Goal: Information Seeking & Learning: Learn about a topic

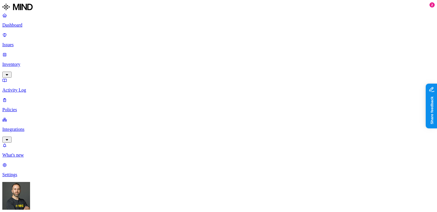
click at [29, 42] on p "Issues" at bounding box center [218, 44] width 433 height 5
click at [25, 107] on p "Policies" at bounding box center [218, 109] width 433 height 5
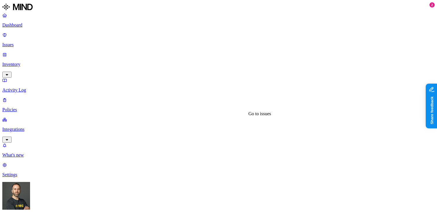
click at [23, 23] on p "Dashboard" at bounding box center [218, 25] width 433 height 5
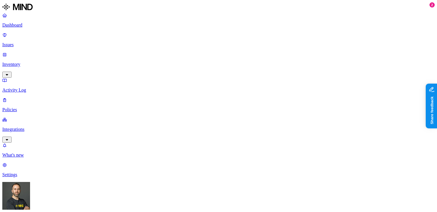
click at [44, 23] on p "Dashboard" at bounding box center [218, 25] width 433 height 5
click at [34, 42] on p "Issues" at bounding box center [218, 44] width 433 height 5
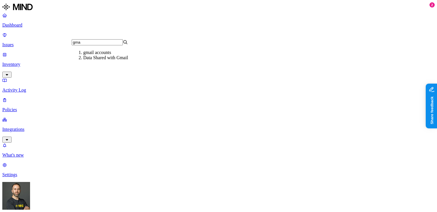
type input "gma"
click at [99, 55] on div "gmail accounts" at bounding box center [111, 52] width 56 height 5
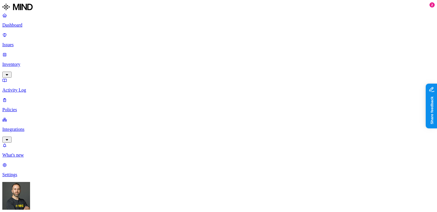
click at [27, 25] on p "Dashboard" at bounding box center [218, 25] width 433 height 5
click at [23, 42] on p "Issues" at bounding box center [218, 44] width 433 height 5
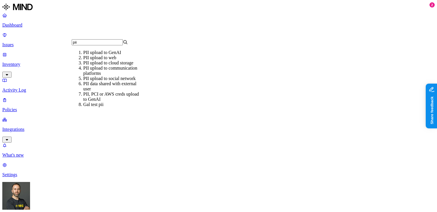
type input "pii"
click at [96, 55] on div "PII upload to GenAI" at bounding box center [111, 52] width 56 height 5
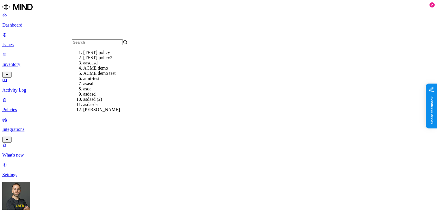
click at [89, 45] on input "text" at bounding box center [97, 42] width 51 height 6
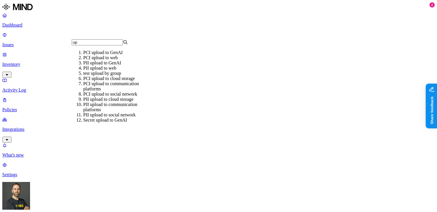
type input "up"
click at [102, 55] on div "PCI upload to GenAI" at bounding box center [111, 52] width 56 height 5
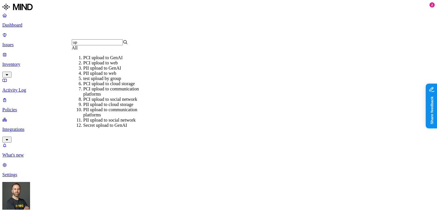
type input "up"
click at [138, 60] on div "PCI upload to GenAI" at bounding box center [111, 57] width 56 height 5
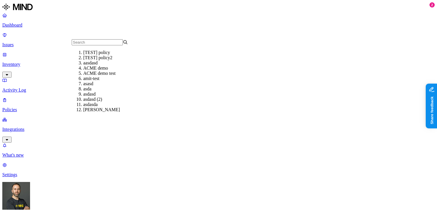
click at [97, 45] on input "text" at bounding box center [97, 42] width 51 height 6
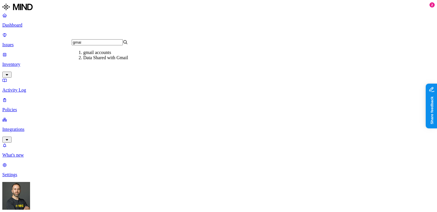
type input "gmail"
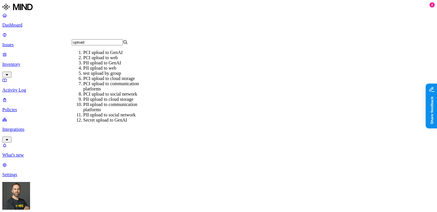
type input "upload"
click at [114, 55] on div "PCI upload to GenAI" at bounding box center [111, 52] width 56 height 5
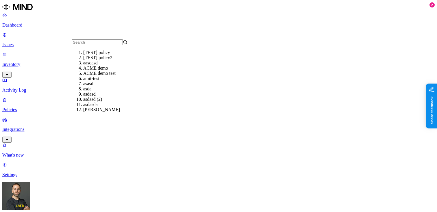
click at [87, 45] on input "text" at bounding box center [97, 42] width 51 height 6
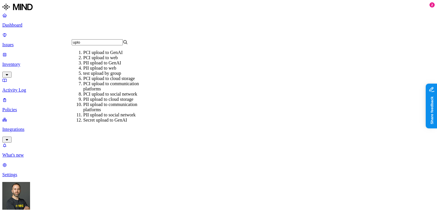
type input "uplo"
click at [90, 55] on div "PCI upload to GenAI" at bounding box center [111, 52] width 56 height 5
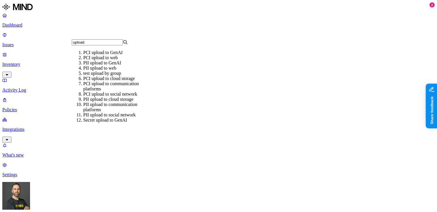
type input "upload"
click at [91, 55] on div "PCI upload to GenAI" at bounding box center [111, 52] width 56 height 5
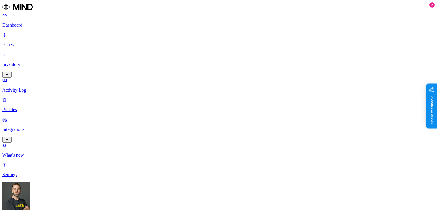
click at [137, 65] on button "button" at bounding box center [139, 65] width 5 height 2
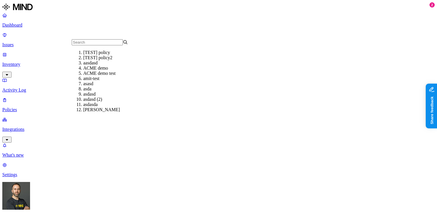
click at [86, 44] on input "text" at bounding box center [97, 42] width 51 height 6
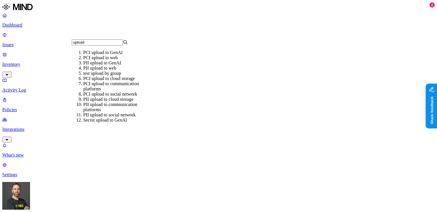
type input "upload"
click at [105, 55] on div "PCI upload to GenAI" at bounding box center [111, 52] width 56 height 5
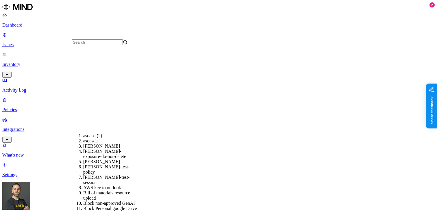
scroll to position [132, 0]
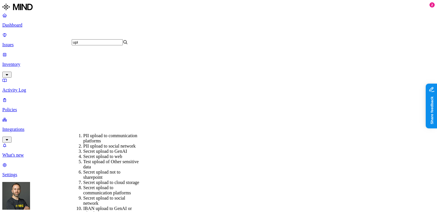
type input "upl"
click at [137, 180] on div "Secret upload to cloud storage" at bounding box center [111, 182] width 56 height 5
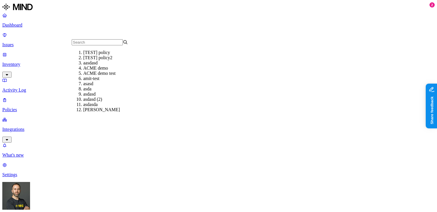
click at [87, 45] on input "text" at bounding box center [97, 42] width 51 height 6
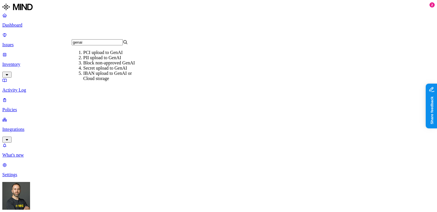
type input "genai"
click at [113, 55] on div "PCI upload to GenAI" at bounding box center [111, 52] width 56 height 5
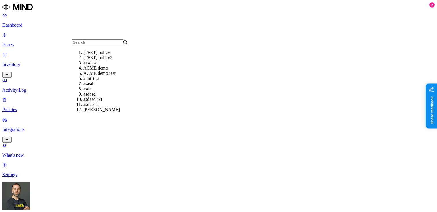
click at [85, 45] on input "text" at bounding box center [97, 42] width 51 height 6
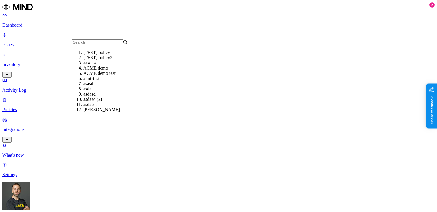
click at [85, 43] on input "text" at bounding box center [97, 42] width 51 height 6
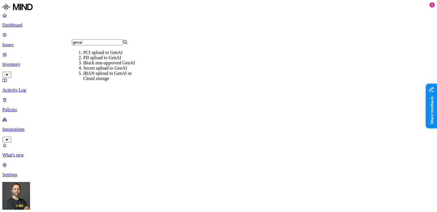
type input "genai"
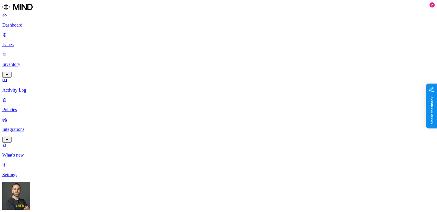
click at [22, 178] on p "Settings" at bounding box center [218, 174] width 433 height 5
